Goal: Check status: Check status

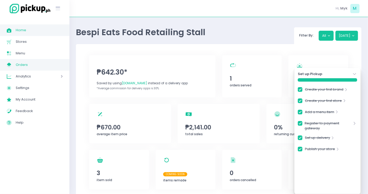
click at [41, 63] on span "Orders" at bounding box center [39, 64] width 47 height 7
checkbox input "true"
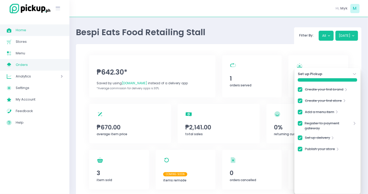
checkbox input "true"
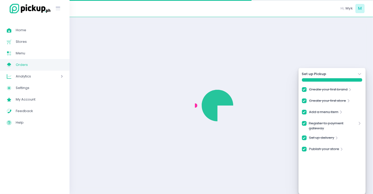
checkbox input "true"
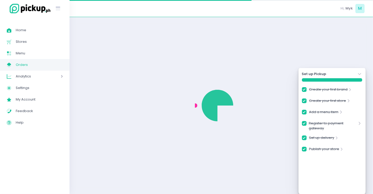
checkbox input "true"
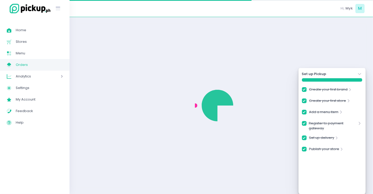
checkbox input "true"
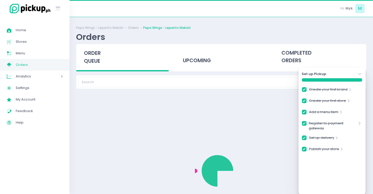
checkbox input "true"
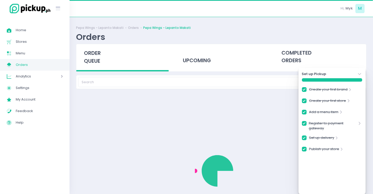
checkbox input "true"
